Goal: Use online tool/utility

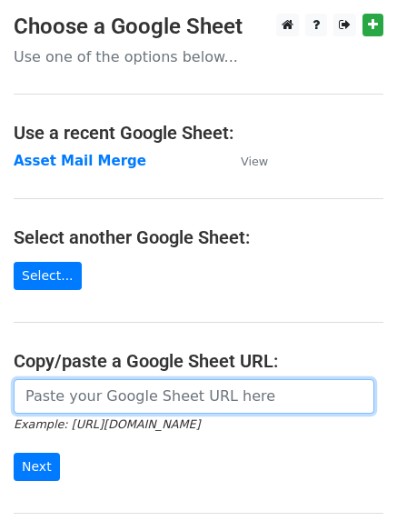
click at [158, 404] on input "url" at bounding box center [194, 396] width 361 height 35
paste input "[URL][DOMAIN_NAME]"
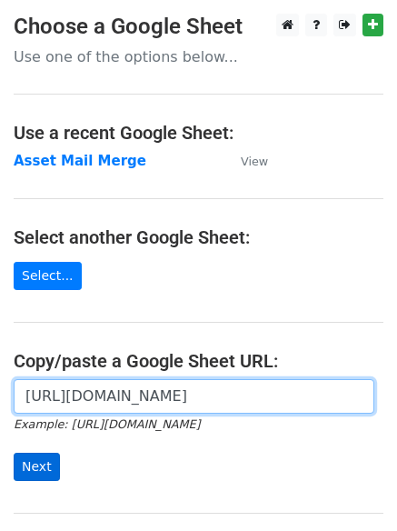
type input "[URL][DOMAIN_NAME]"
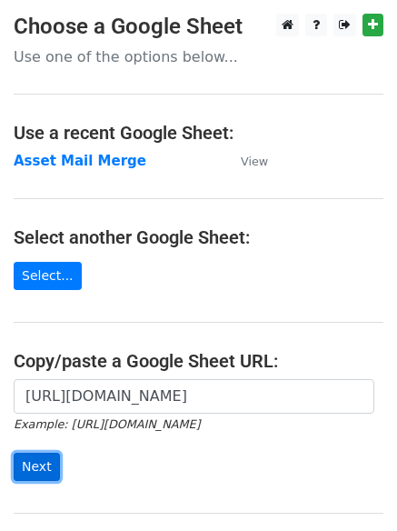
scroll to position [0, 0]
click at [42, 466] on input "Next" at bounding box center [37, 467] width 46 height 28
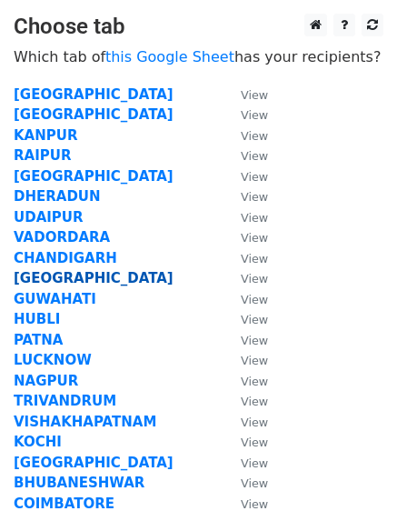
click at [37, 278] on strong "[GEOGRAPHIC_DATA]" at bounding box center [94, 278] width 160 height 16
